Goal: Task Accomplishment & Management: Use online tool/utility

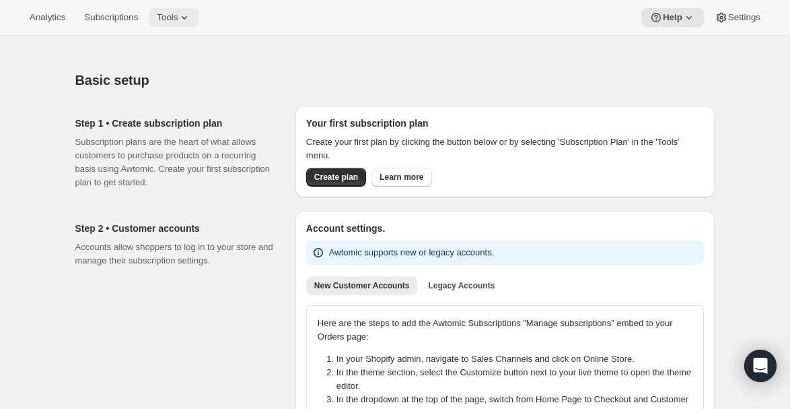
click at [176, 15] on span "Tools" at bounding box center [167, 17] width 21 height 11
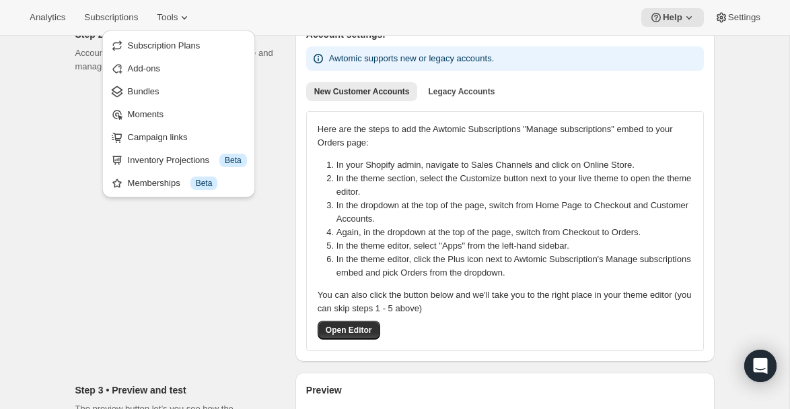
click at [108, 316] on div "Step 2 • Customer accounts Accounts allow shoppers to log in to your store and …" at bounding box center [179, 189] width 209 height 345
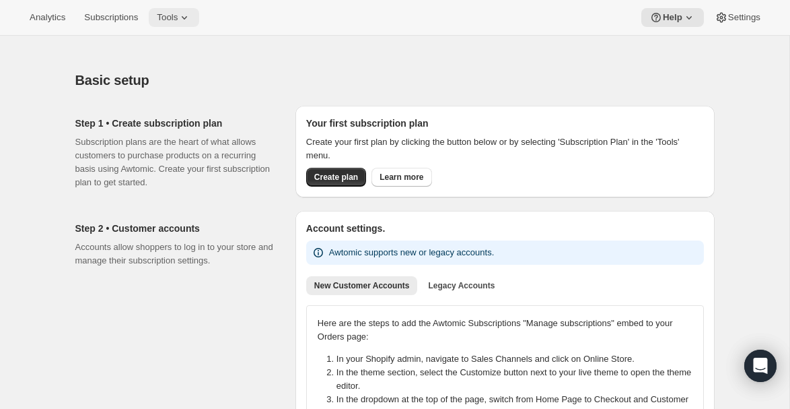
click at [178, 19] on span "Tools" at bounding box center [167, 17] width 21 height 11
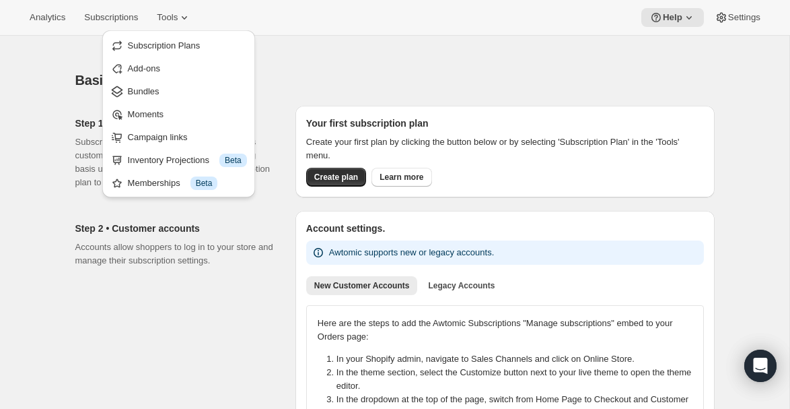
click at [540, 72] on div "Basic setup" at bounding box center [394, 80] width 639 height 19
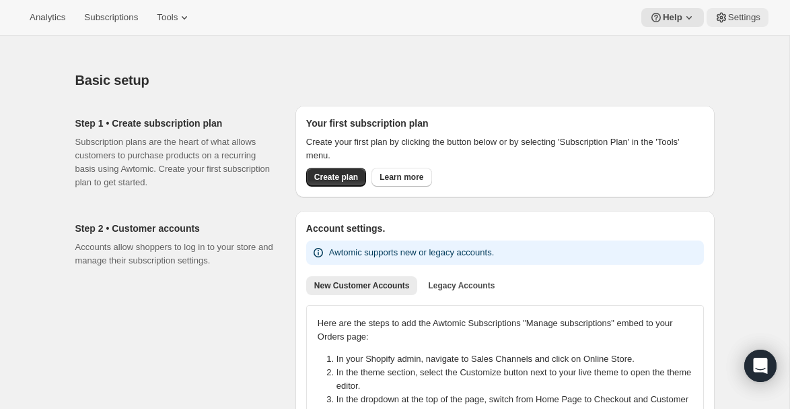
click at [742, 16] on span "Settings" at bounding box center [744, 17] width 32 height 11
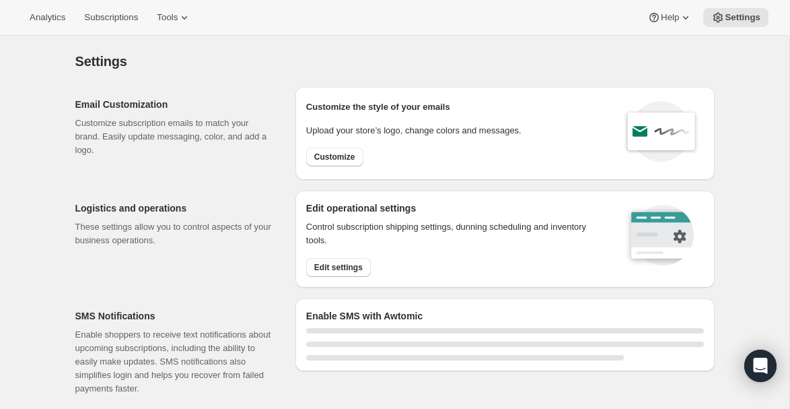
select select "18:00"
select select "09:00"
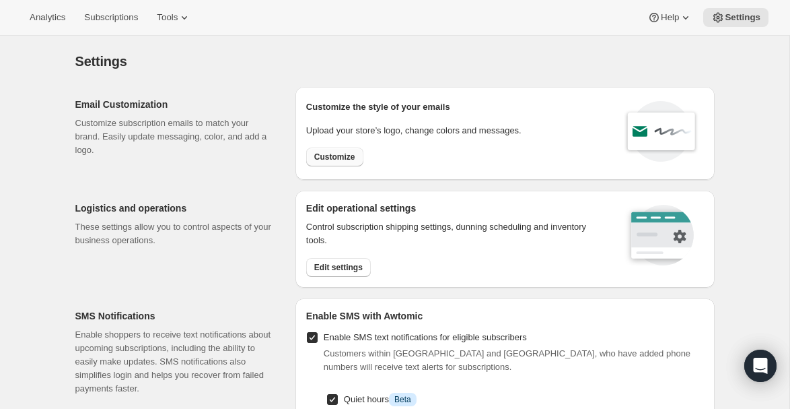
click at [341, 155] on span "Customize" at bounding box center [334, 156] width 41 height 11
select select "subscriptionMessage"
select select "5"
select select "15"
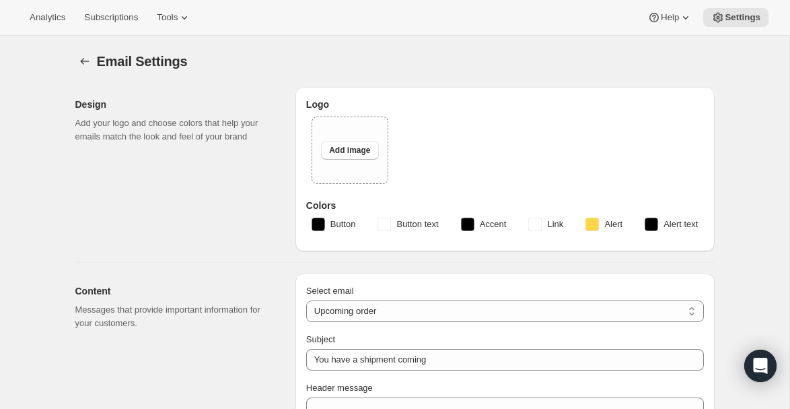
type input "American Ostrich Farms"
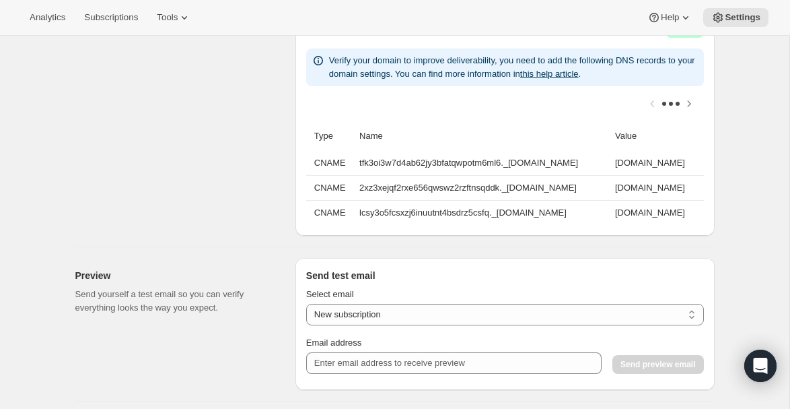
scroll to position [1272, 0]
